Goal: Task Accomplishment & Management: Manage account settings

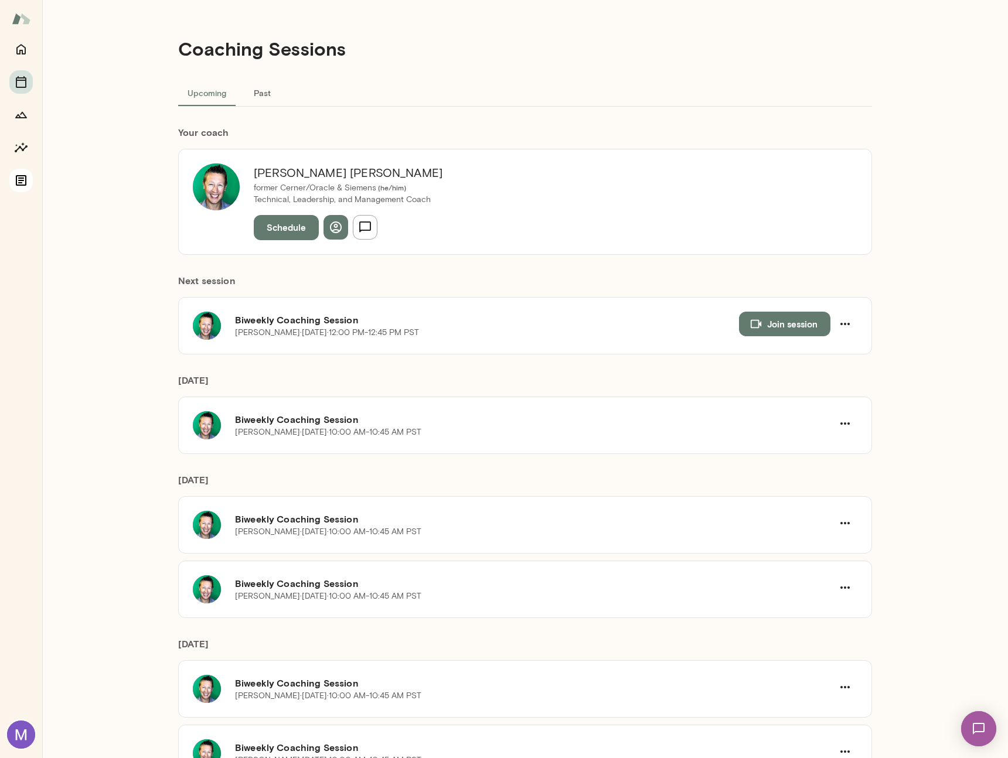
click at [12, 188] on button "Documents" at bounding box center [20, 180] width 23 height 23
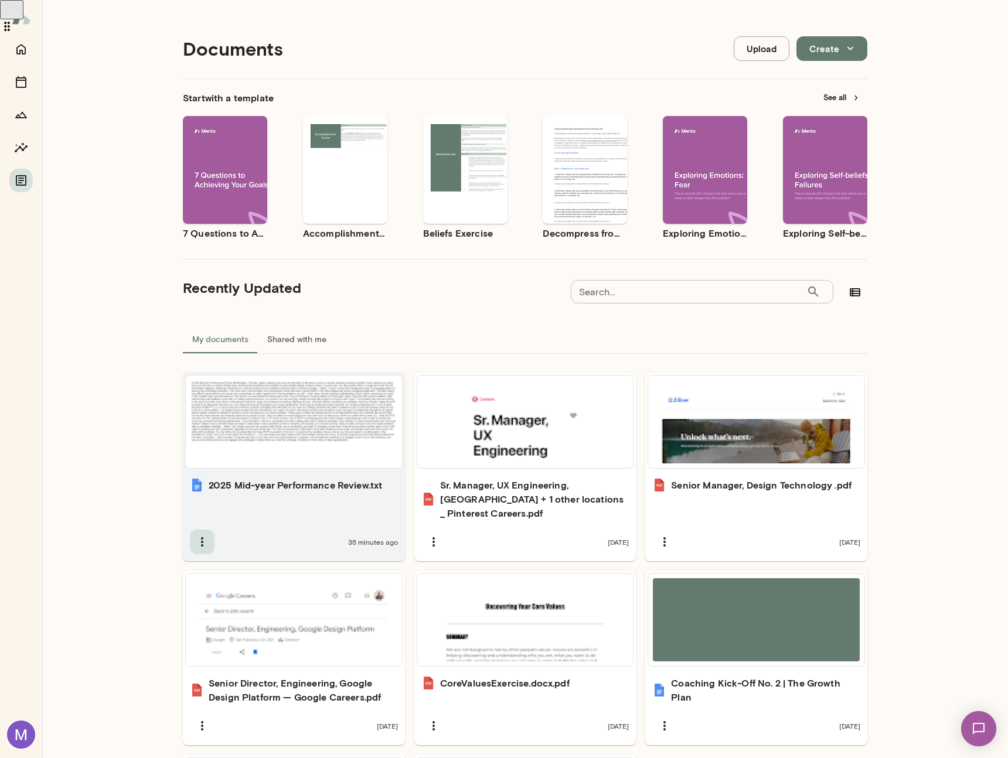
click at [196, 536] on icon "button" at bounding box center [202, 542] width 14 height 14
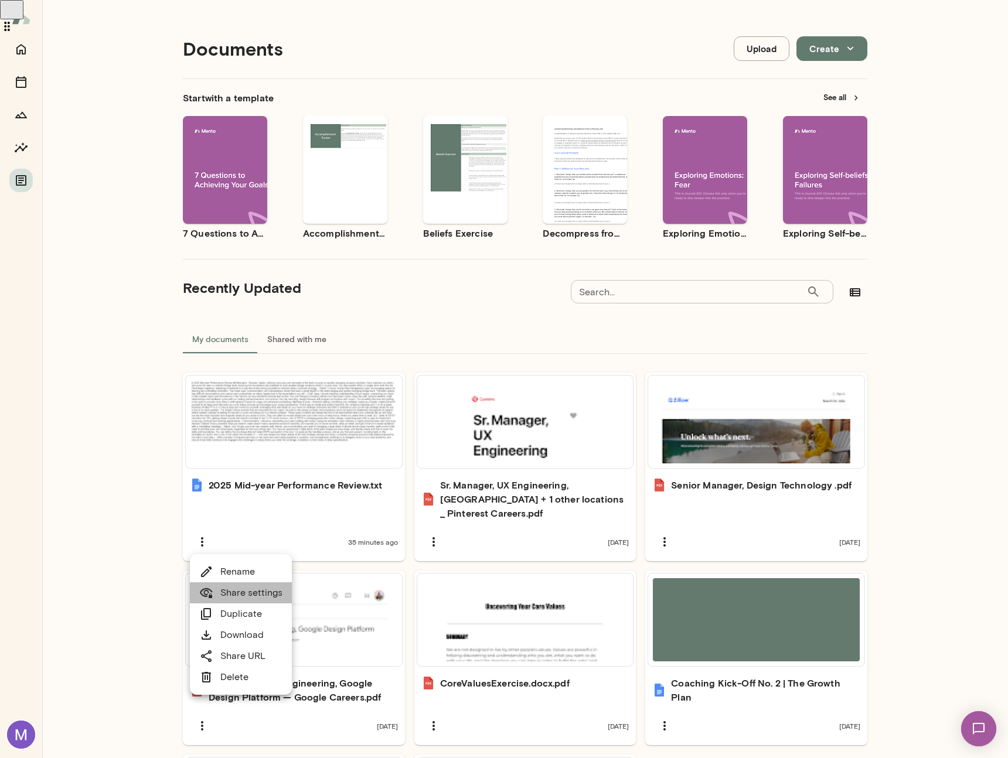
click at [231, 586] on link "Share settings" at bounding box center [240, 593] width 83 height 14
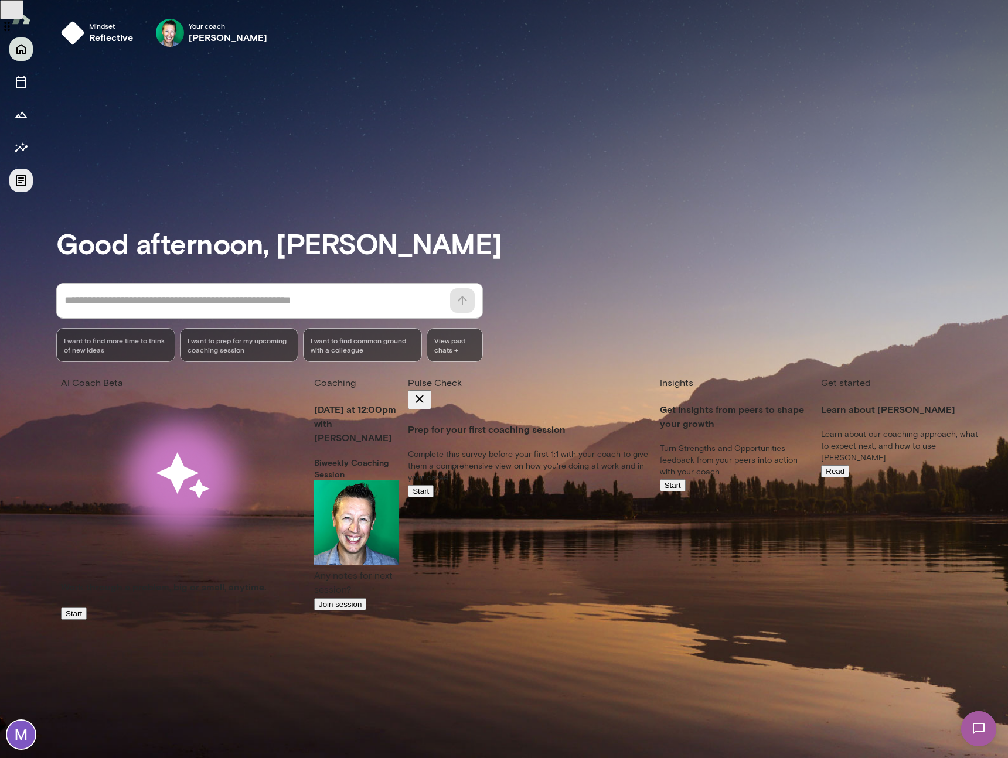
click at [29, 174] on button "Documents" at bounding box center [20, 180] width 23 height 23
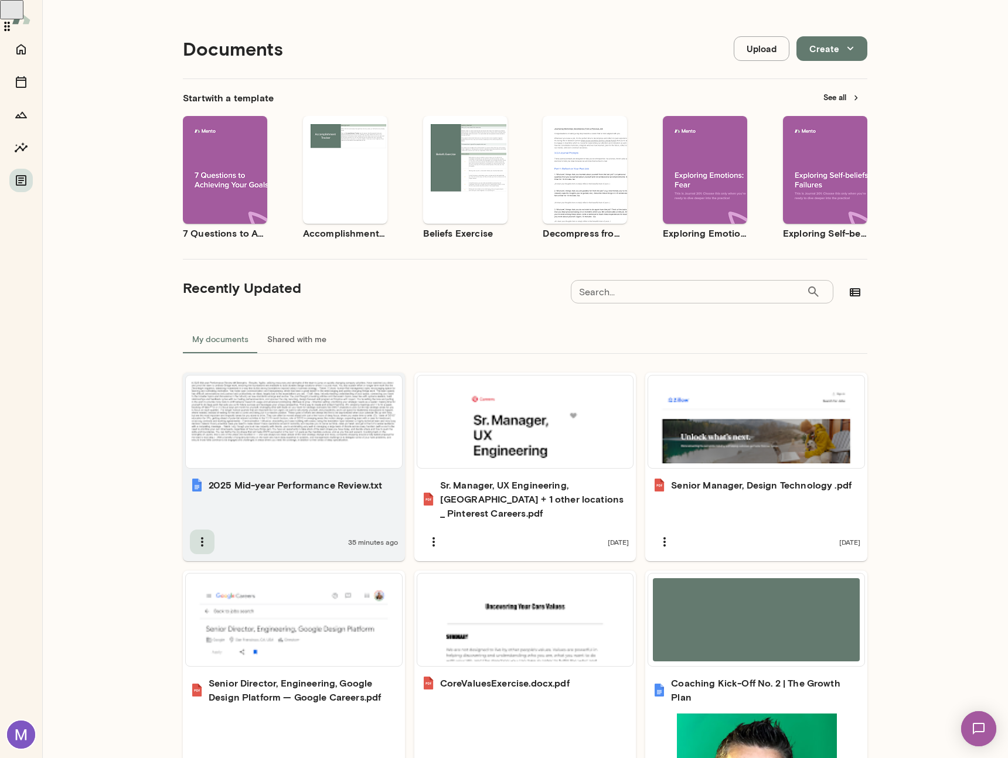
click at [206, 546] on icon "button" at bounding box center [202, 542] width 14 height 14
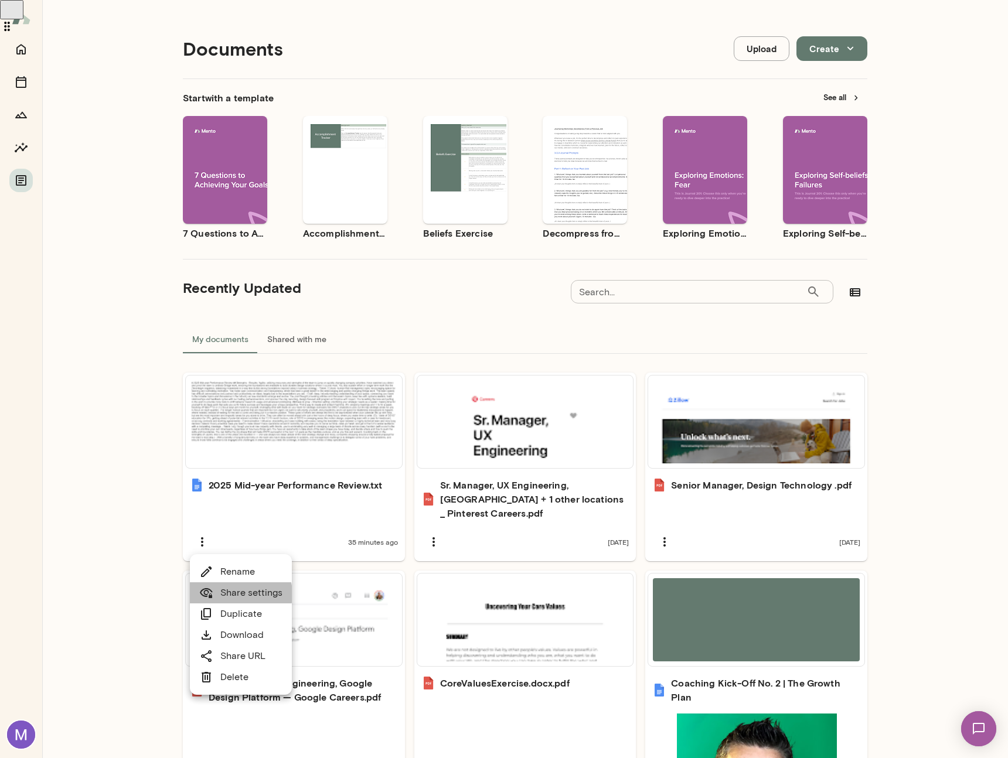
click at [235, 594] on link "Share settings" at bounding box center [240, 593] width 83 height 14
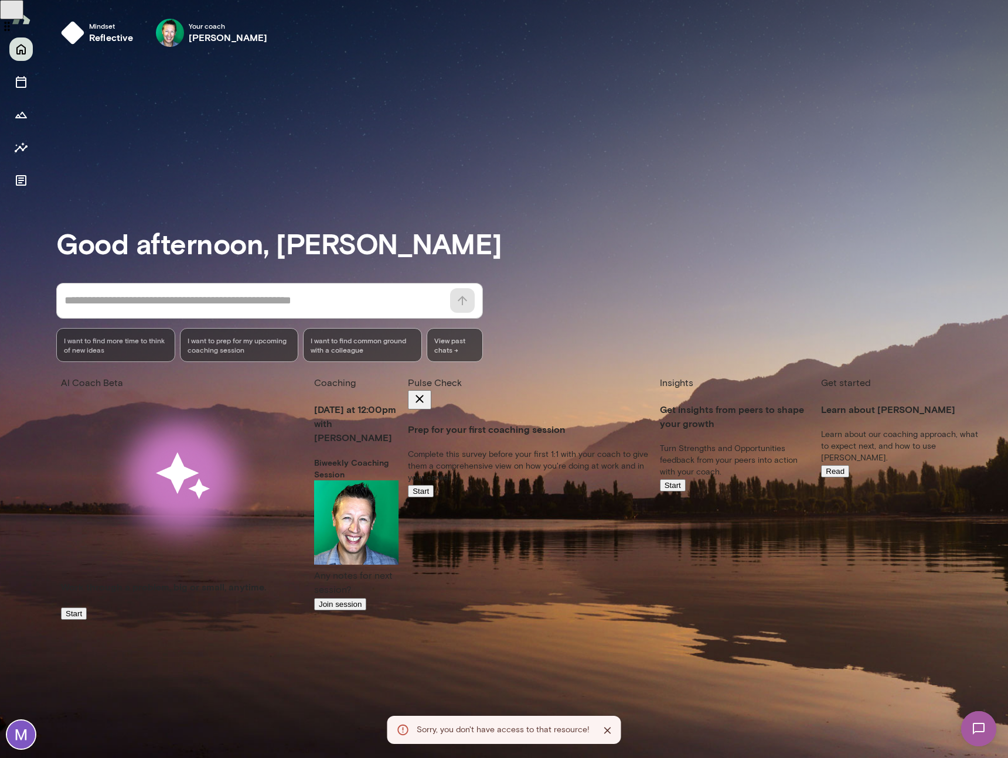
click at [604, 731] on icon "Close" at bounding box center [608, 731] width 12 height 12
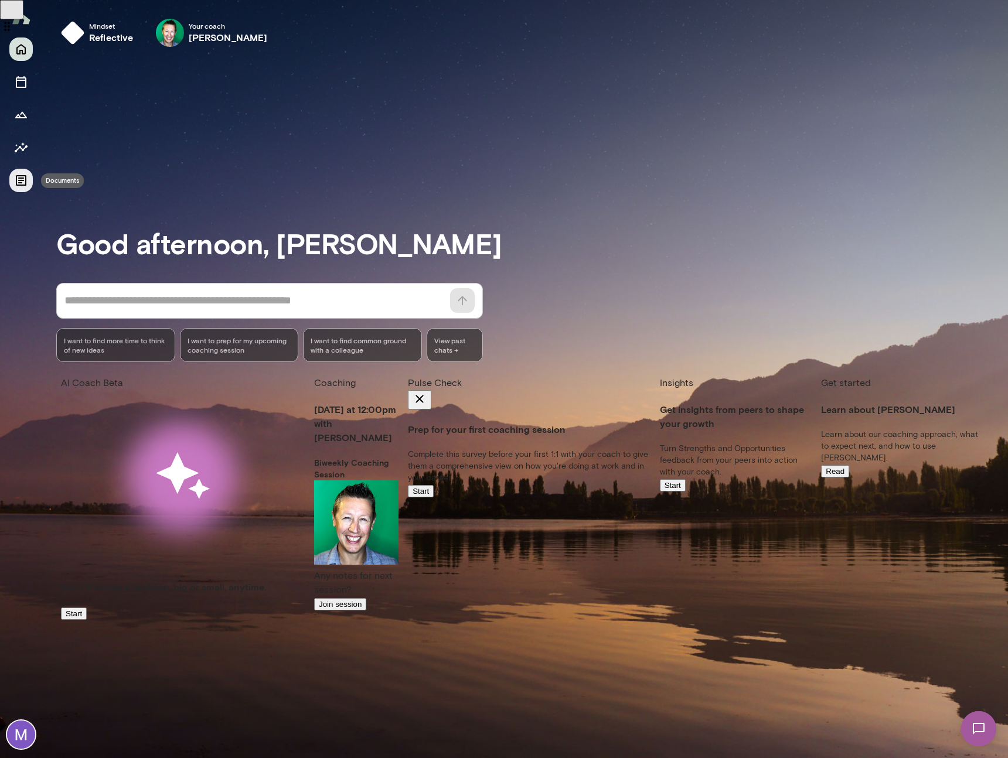
click at [29, 186] on button "Documents" at bounding box center [20, 180] width 23 height 23
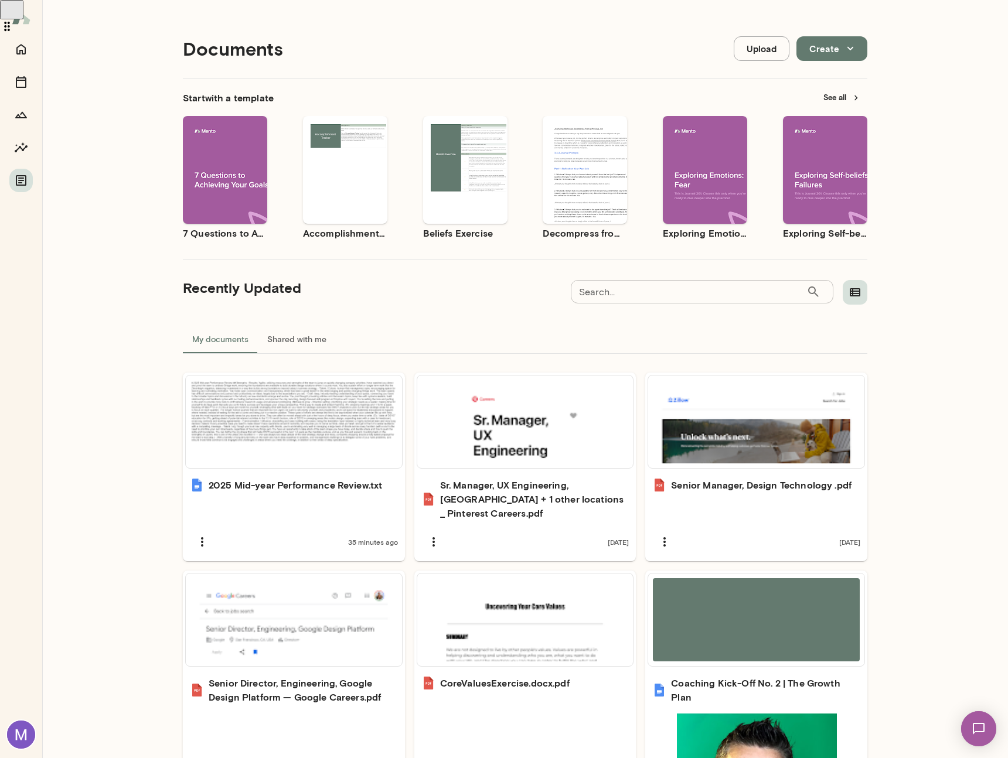
click at [852, 289] on icon "button" at bounding box center [855, 292] width 11 height 8
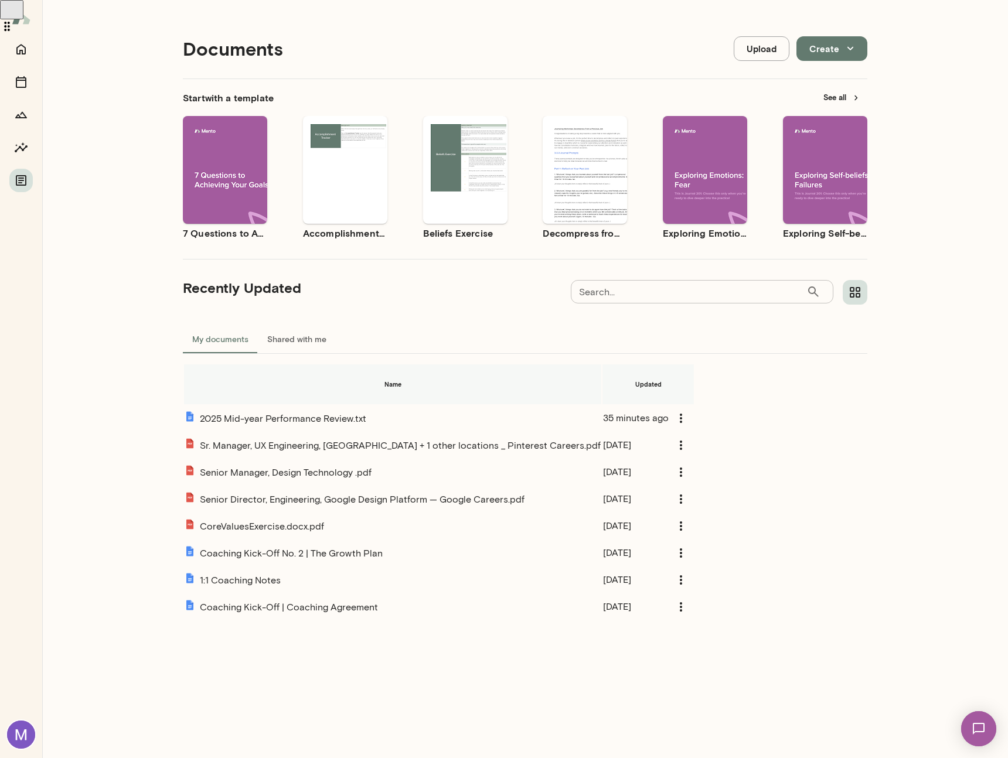
click at [851, 290] on icon "button" at bounding box center [855, 292] width 14 height 14
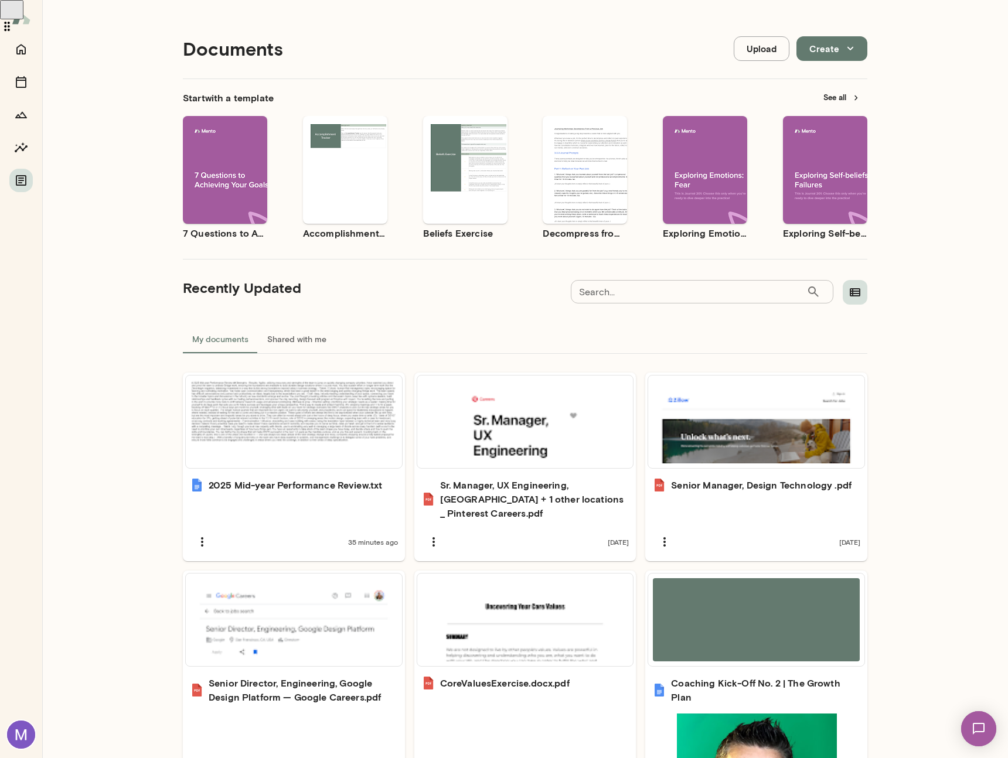
click at [851, 290] on icon "button" at bounding box center [855, 292] width 14 height 14
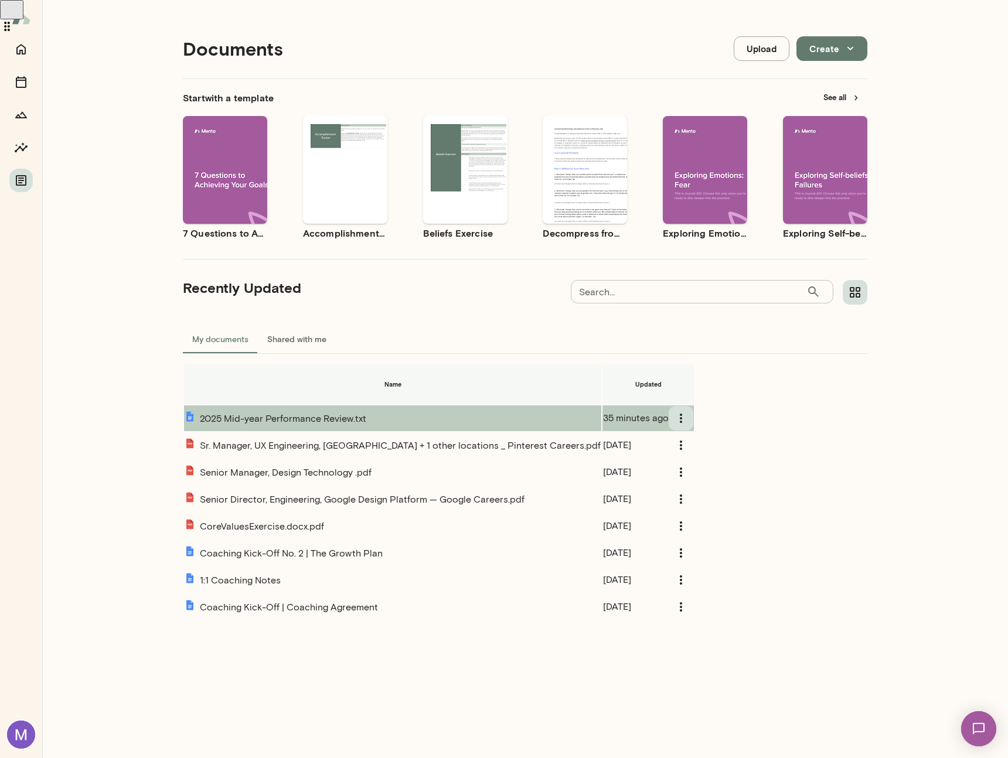
click at [688, 412] on icon "Templates list" at bounding box center [681, 418] width 14 height 14
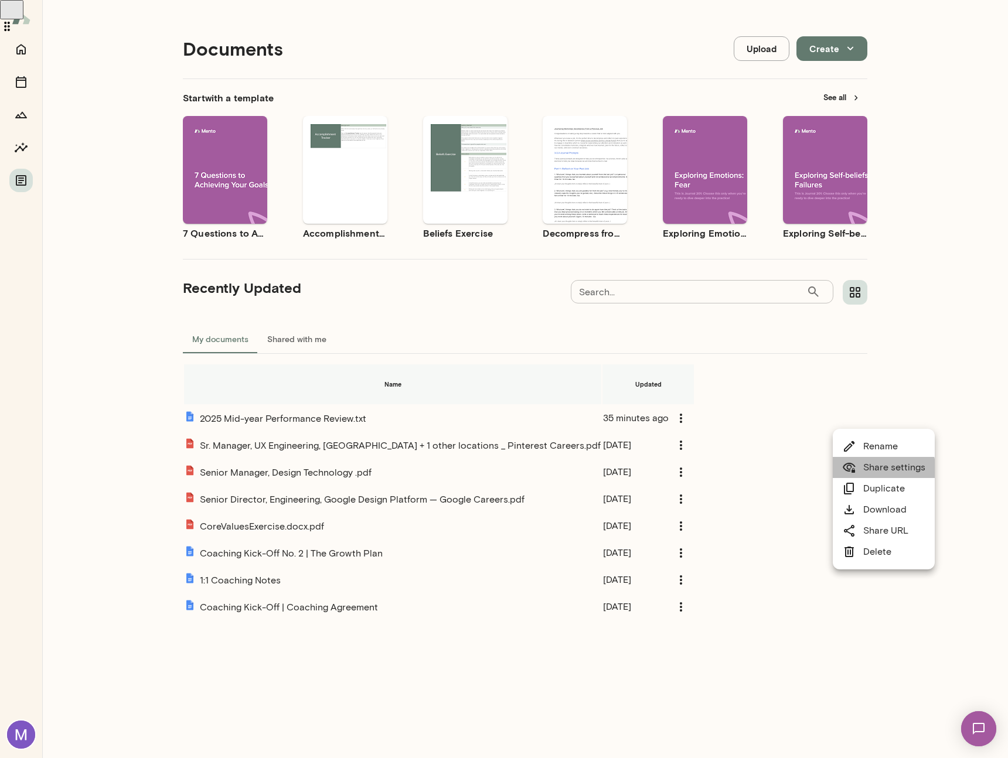
click at [880, 471] on link "Share settings" at bounding box center [883, 468] width 83 height 14
